Goal: Task Accomplishment & Management: Manage account settings

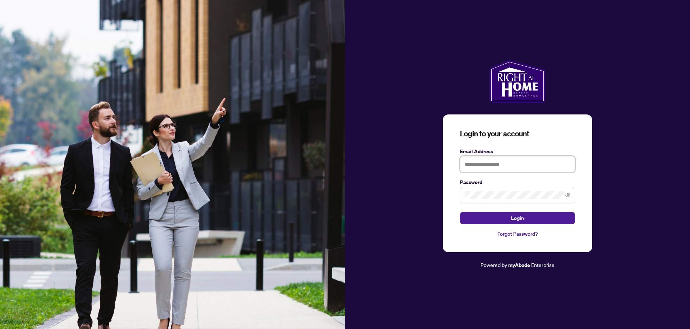
click at [514, 162] on input "text" at bounding box center [517, 164] width 115 height 17
type input "**********"
click at [499, 201] on span at bounding box center [517, 195] width 115 height 17
click at [519, 220] on span "Login" at bounding box center [517, 218] width 13 height 11
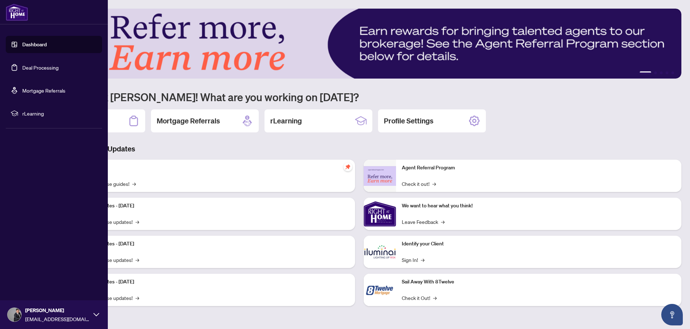
click at [32, 44] on link "Dashboard" at bounding box center [34, 44] width 24 height 6
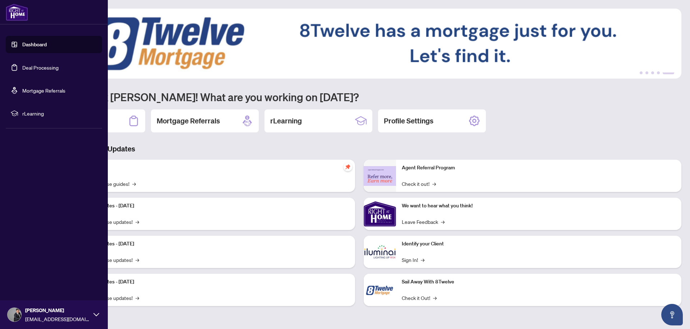
click at [34, 42] on link "Dashboard" at bounding box center [34, 44] width 24 height 6
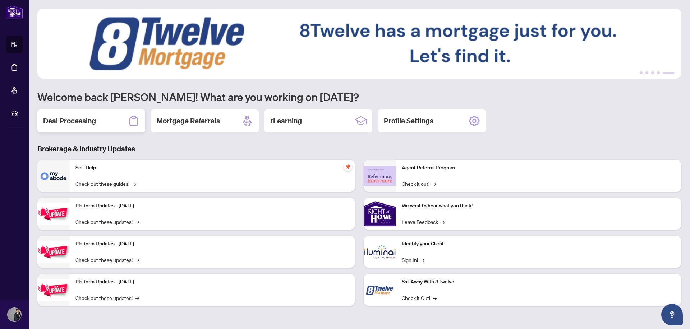
click at [113, 120] on div "Deal Processing" at bounding box center [91, 121] width 108 height 23
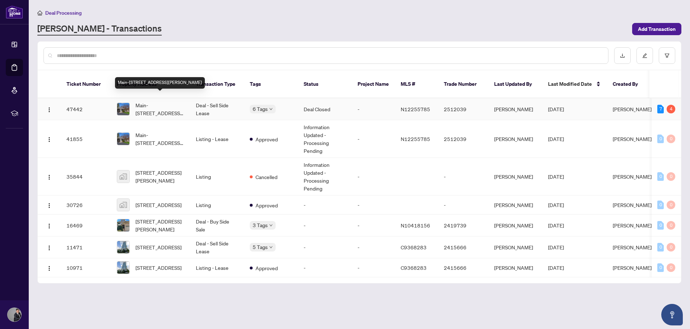
click at [165, 101] on span "Main-[STREET_ADDRESS][PERSON_NAME]" at bounding box center [159, 109] width 49 height 16
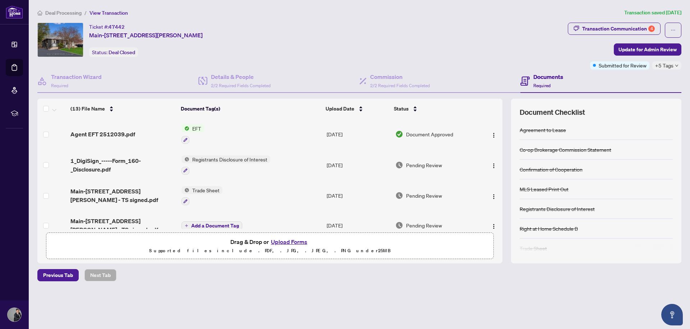
click at [193, 128] on span "EFT" at bounding box center [196, 129] width 15 height 8
click at [176, 163] on span "EFT" at bounding box center [192, 164] width 79 height 8
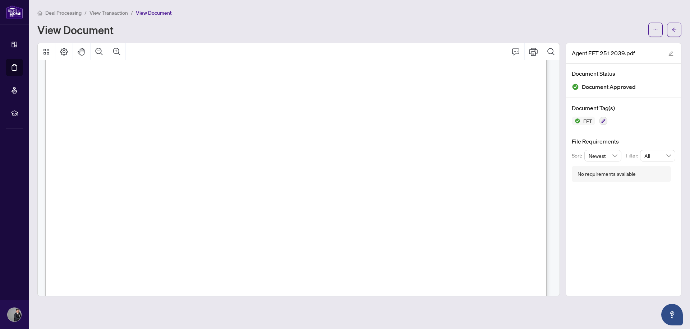
scroll to position [15, 0]
